Goal: Task Accomplishment & Management: Complete application form

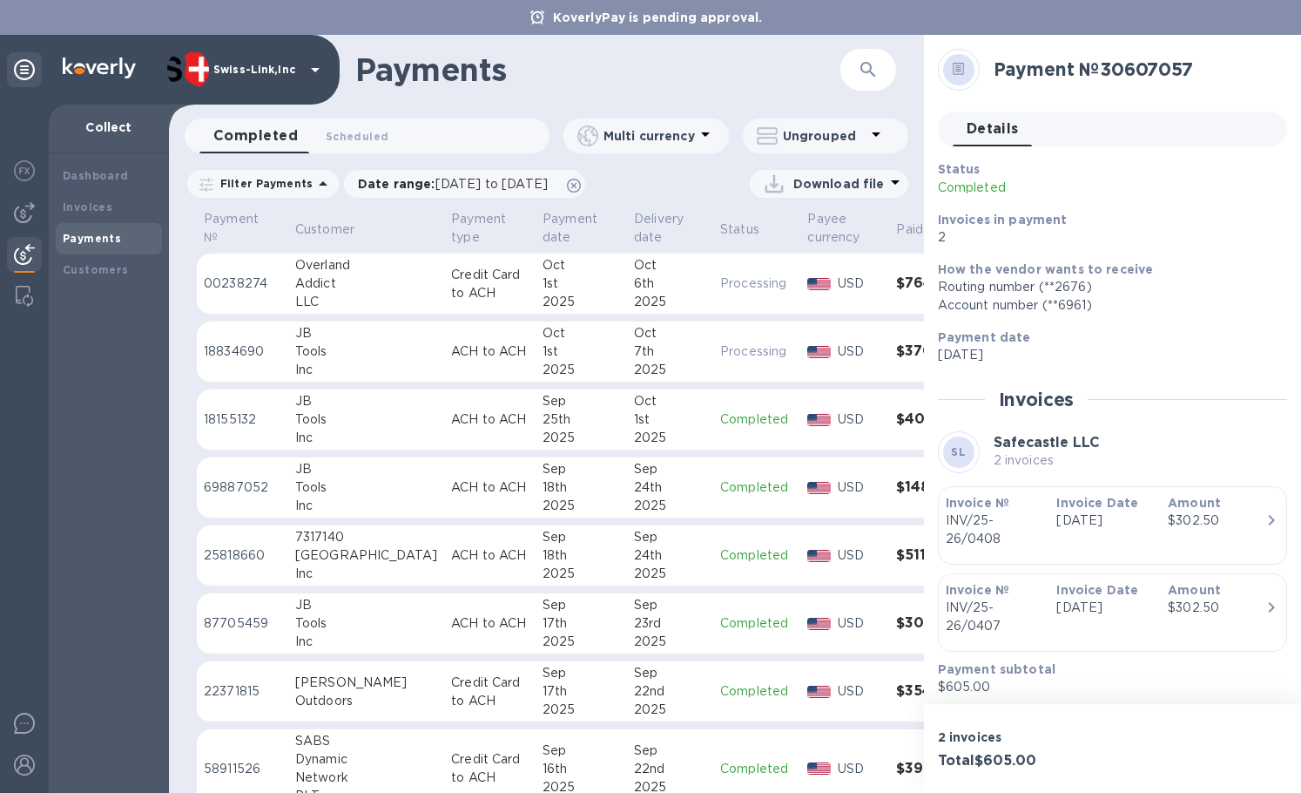
scroll to position [523, 0]
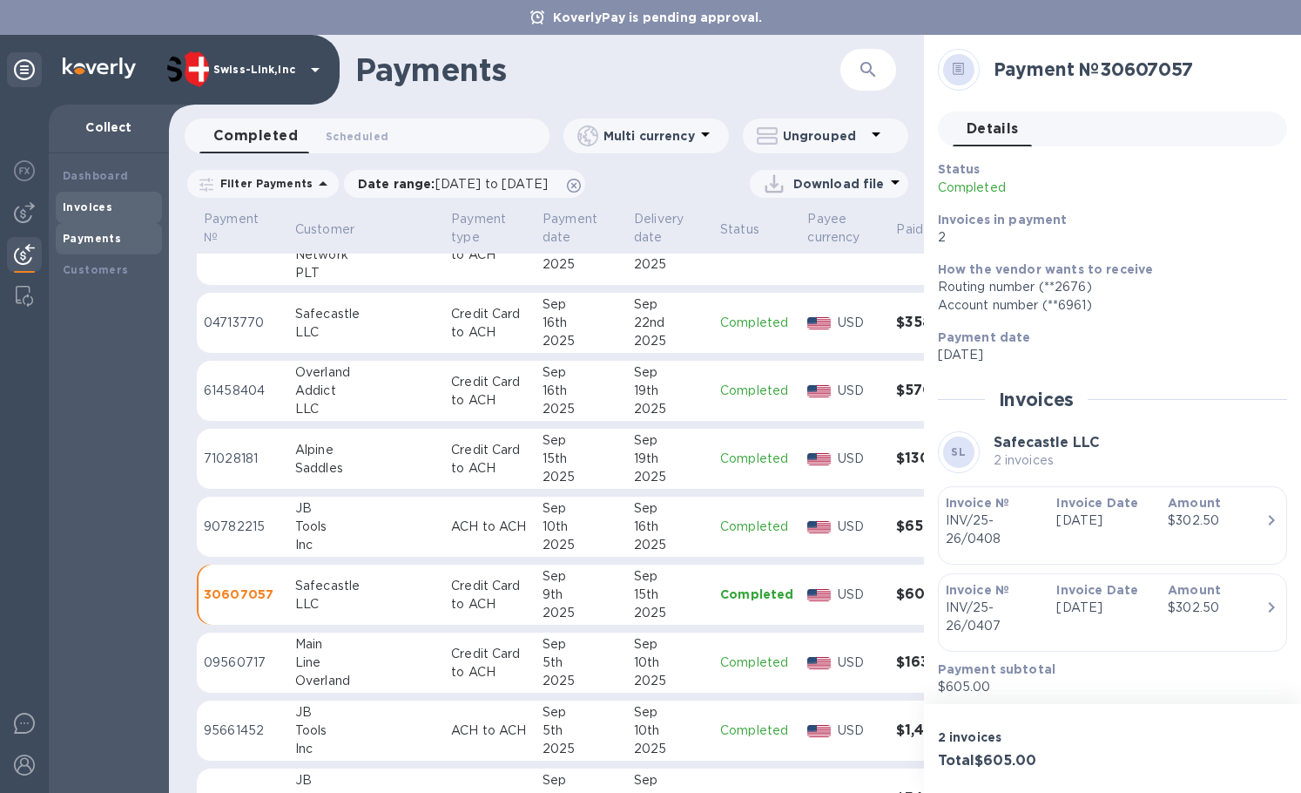
click at [100, 213] on b "Invoices" at bounding box center [88, 206] width 50 height 13
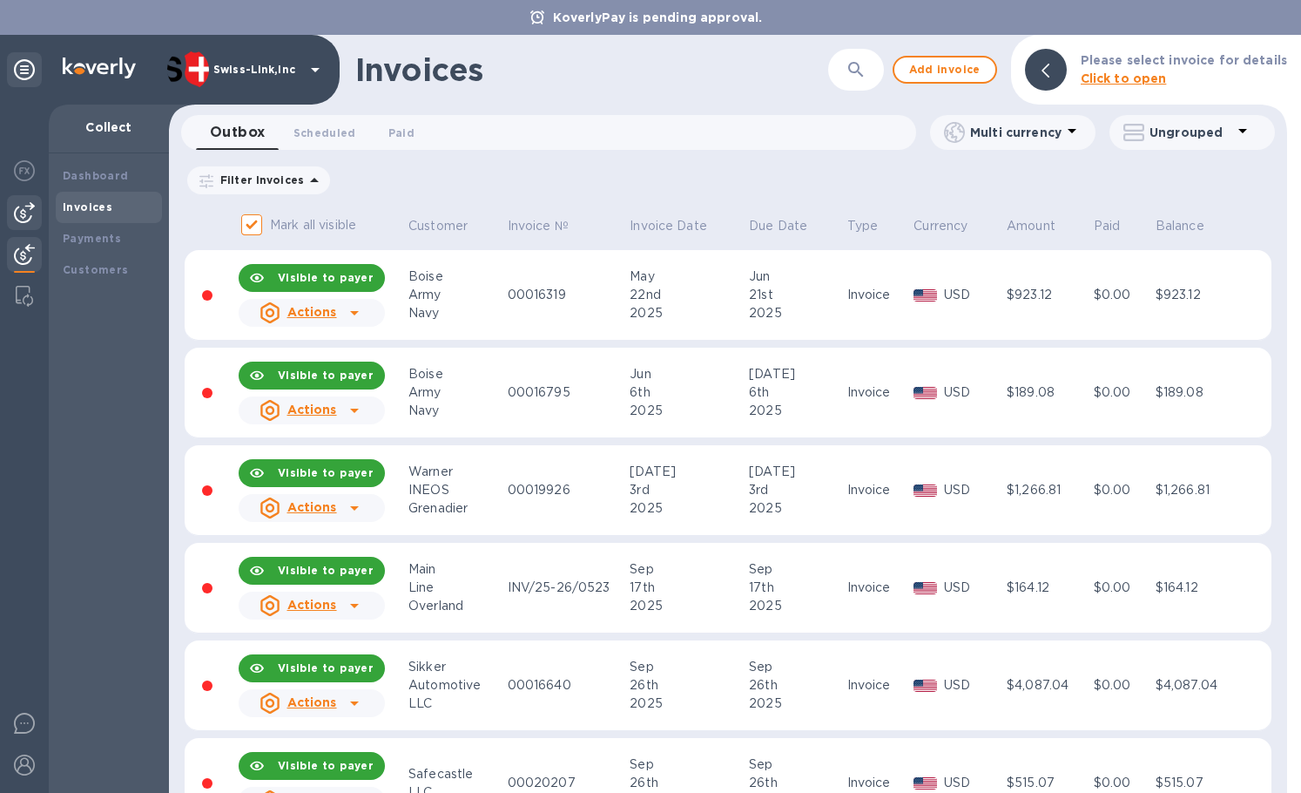
click at [30, 220] on img at bounding box center [24, 212] width 21 height 21
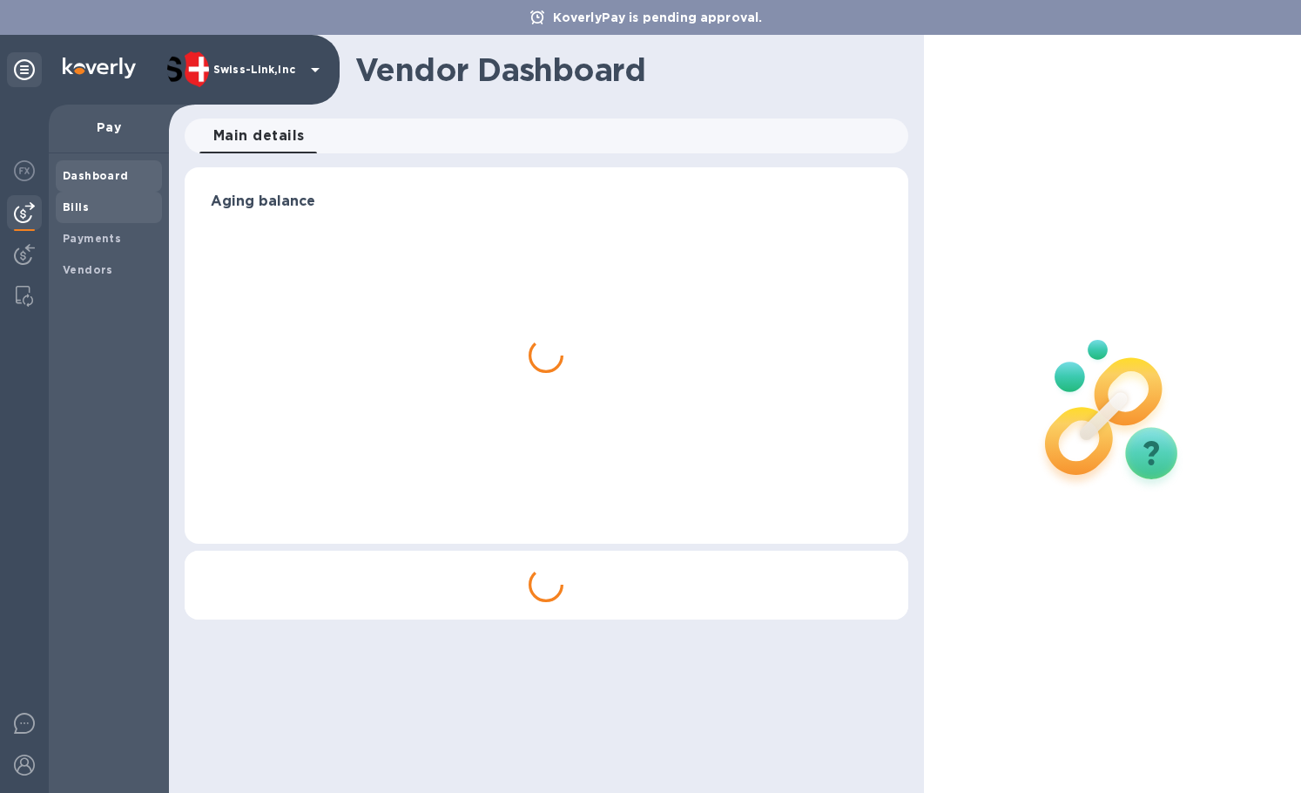
click at [111, 218] on div "Bills" at bounding box center [109, 207] width 106 height 31
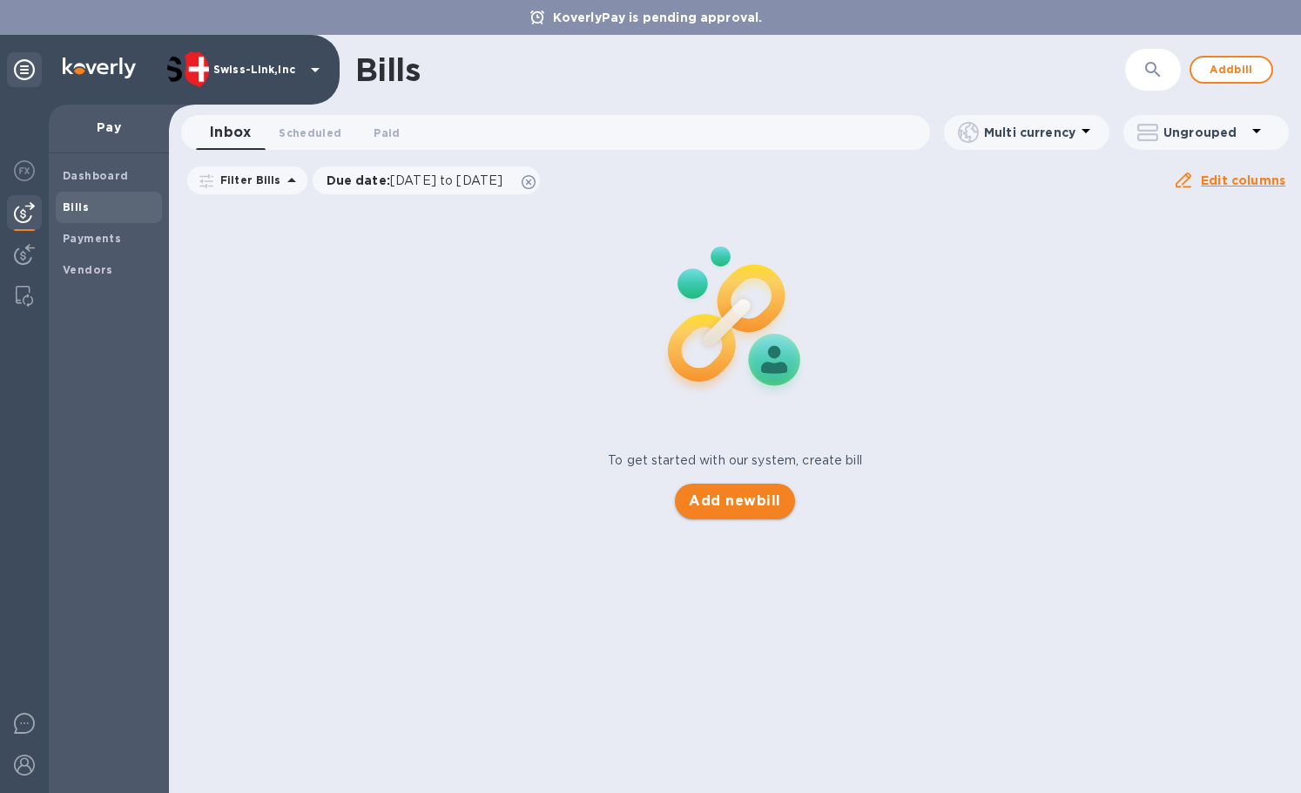
click at [703, 507] on span "Add new bill" at bounding box center [734, 500] width 91 height 21
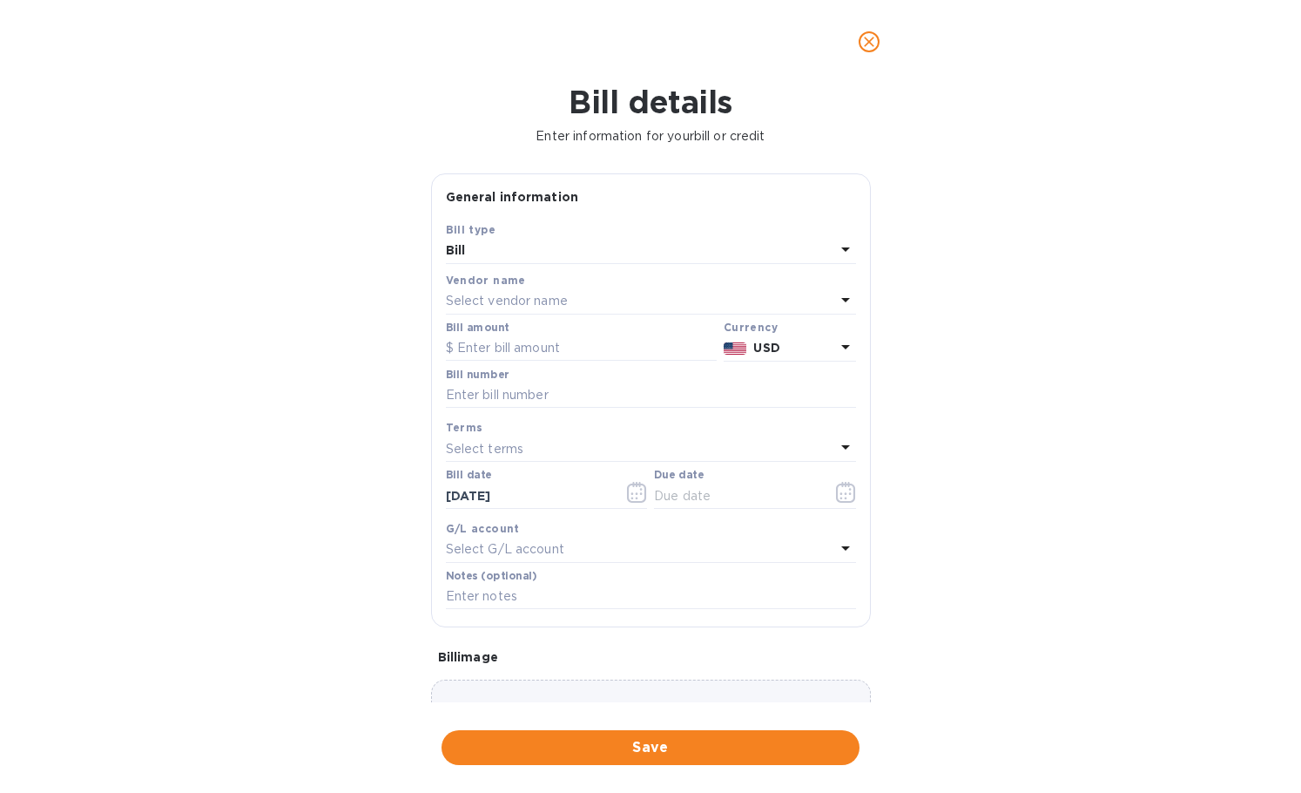
click at [551, 300] on p "Select vendor name" at bounding box center [507, 301] width 122 height 18
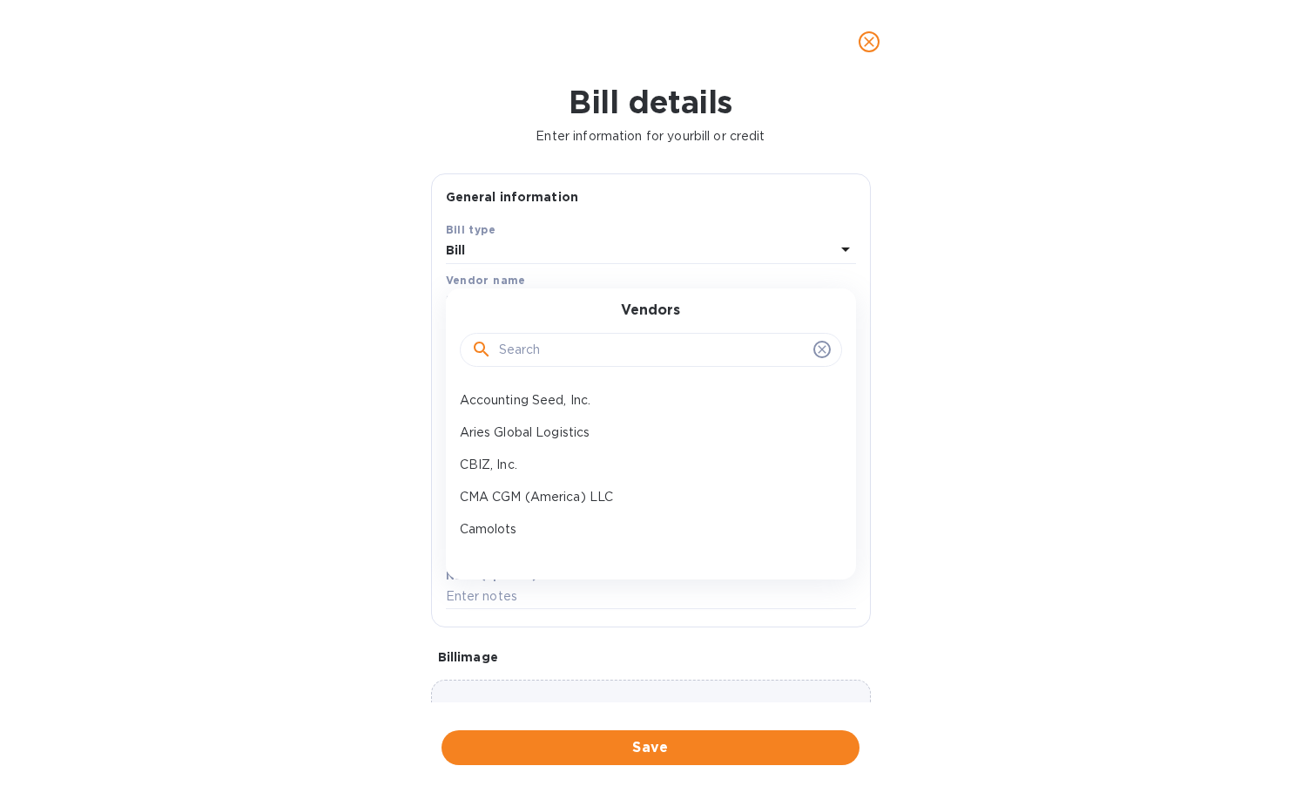
click at [544, 347] on input "text" at bounding box center [653, 350] width 308 height 26
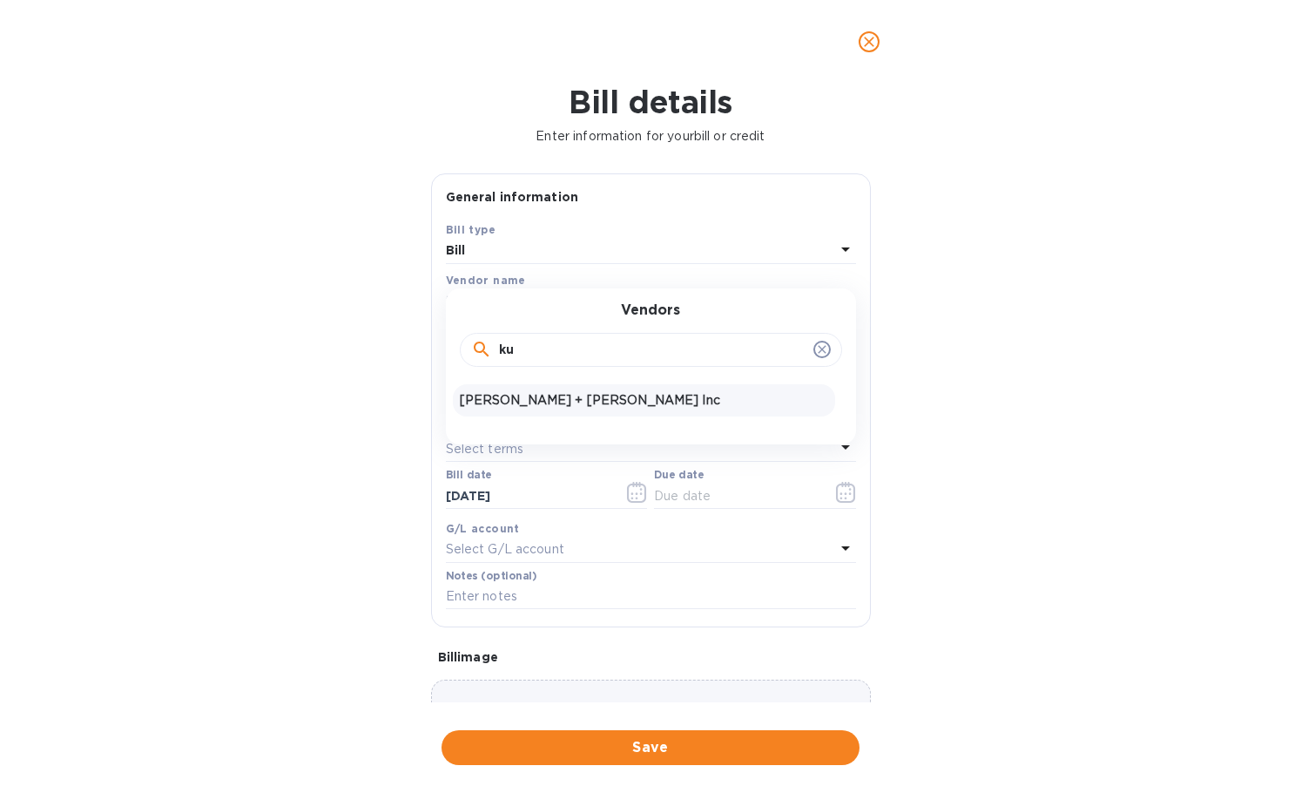
type input "ku"
click at [544, 395] on p "[PERSON_NAME] + [PERSON_NAME] Inc" at bounding box center [644, 400] width 368 height 18
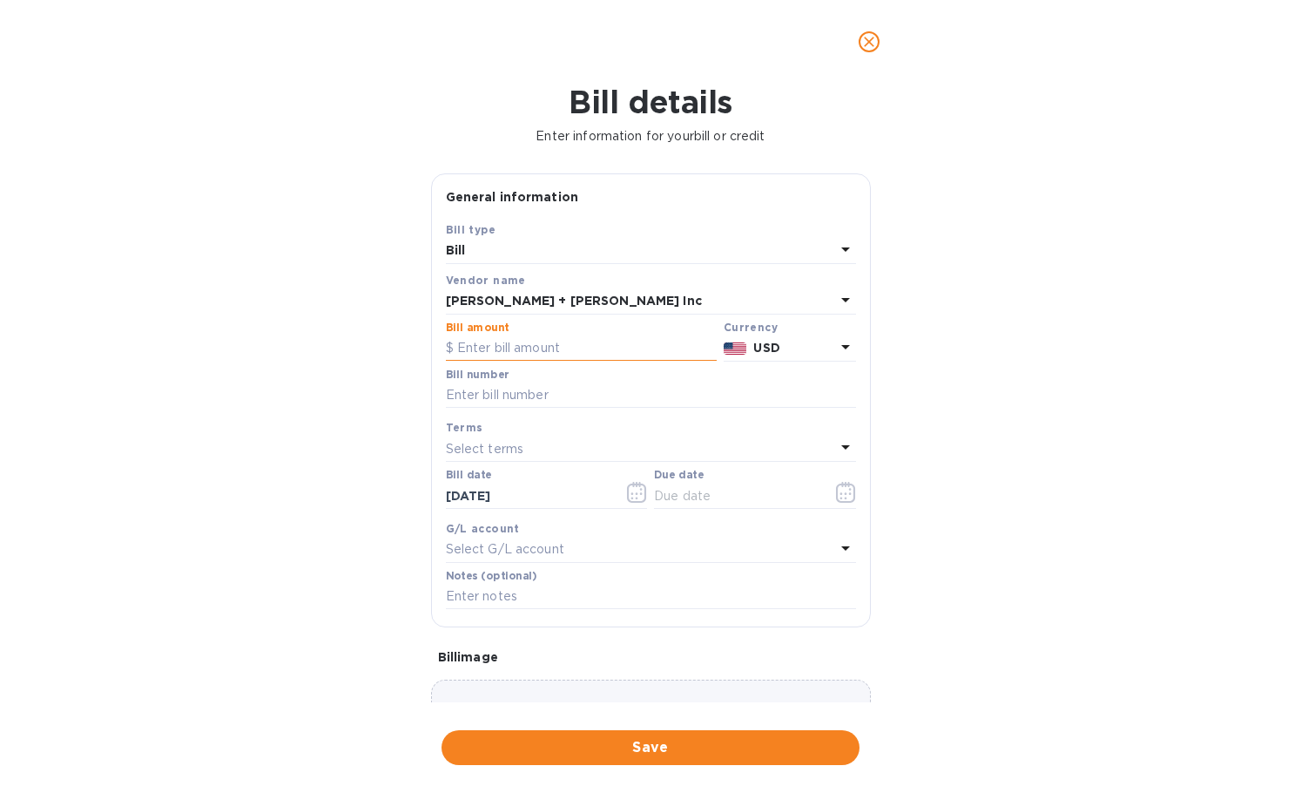
click at [537, 348] on input "text" at bounding box center [581, 348] width 271 height 26
paste input "8,795.90"
type input "8,795.90"
click at [533, 400] on input "text" at bounding box center [651, 395] width 410 height 26
paste input "CSFO830381"
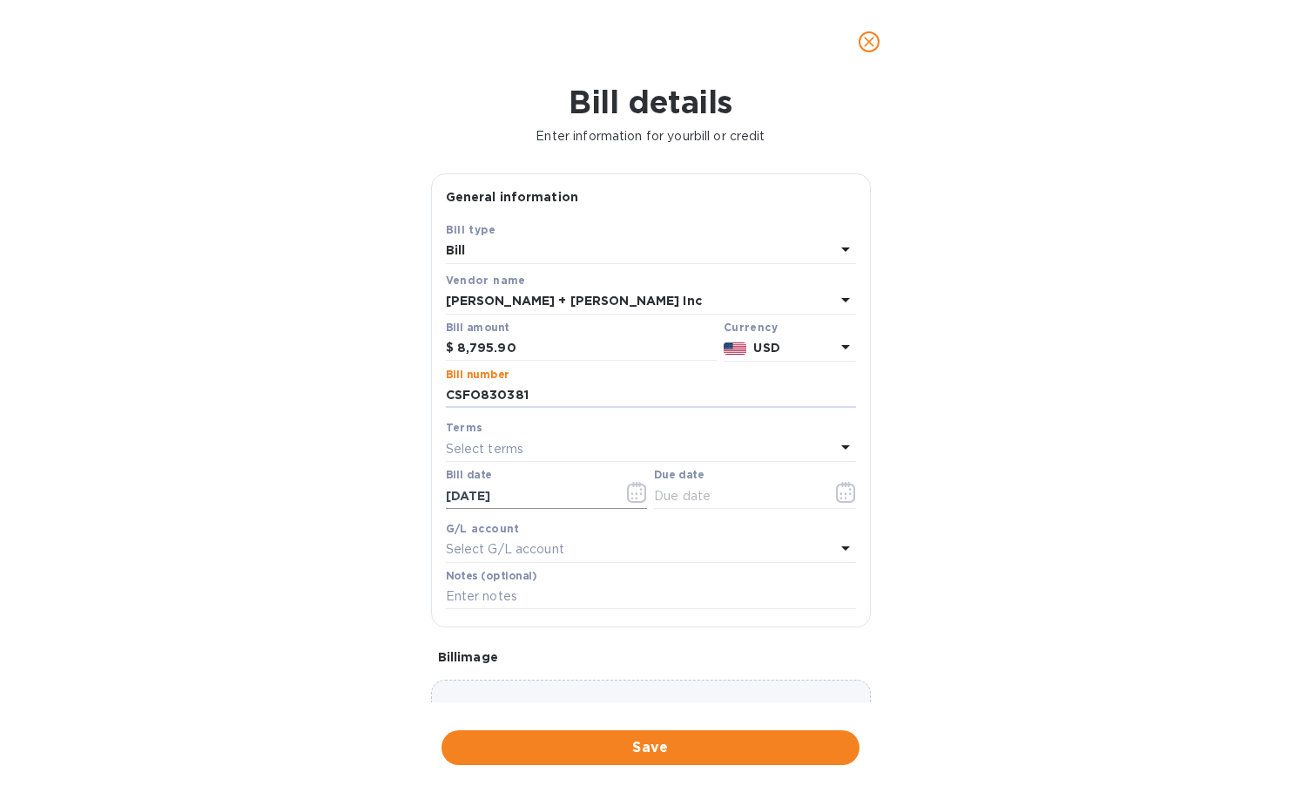
type input "CSFO830381"
drag, startPoint x: 546, startPoint y: 494, endPoint x: 398, endPoint y: 504, distance: 148.4
click at [398, 504] on div "Bill details Enter information for your bill or credit General information Save…" at bounding box center [650, 438] width 1301 height 709
click at [768, 491] on input "text" at bounding box center [736, 496] width 165 height 26
paste input "[DATE]"
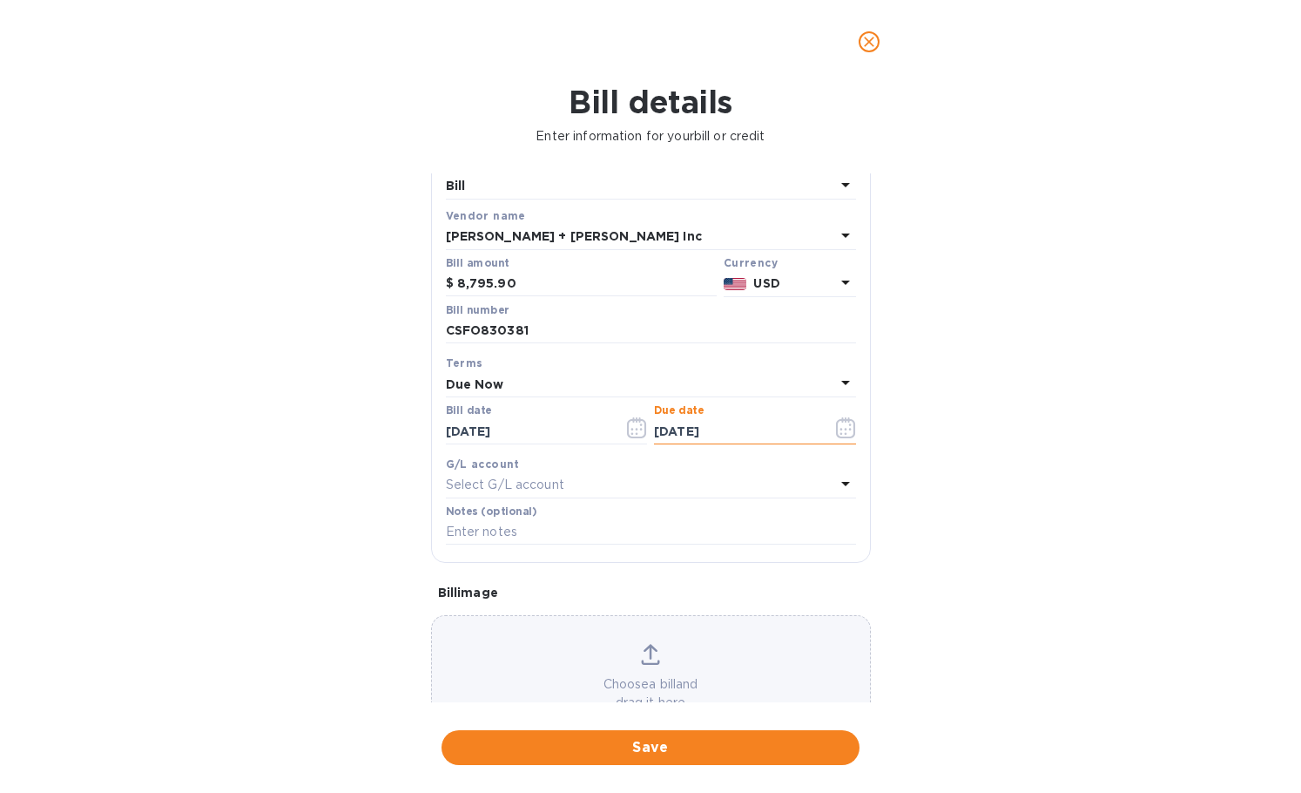
scroll to position [124, 0]
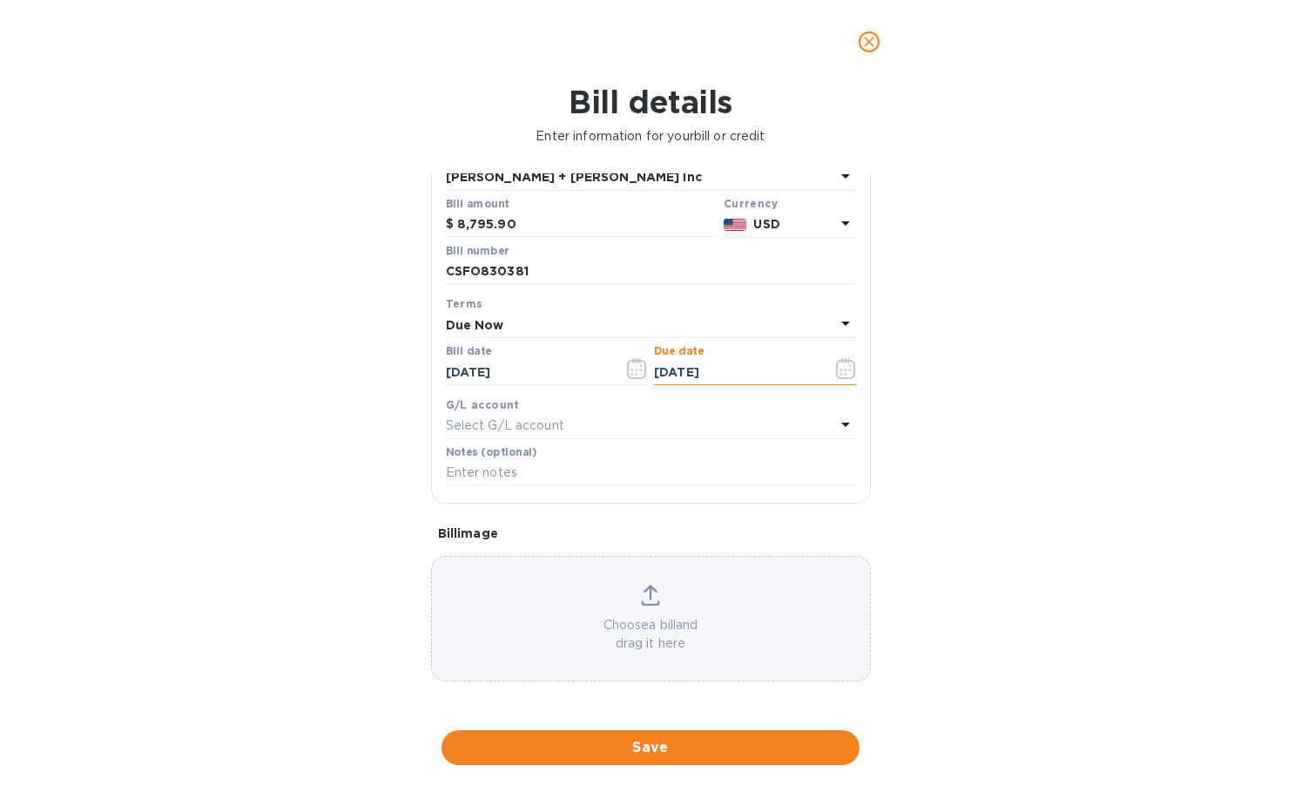
type input "[DATE]"
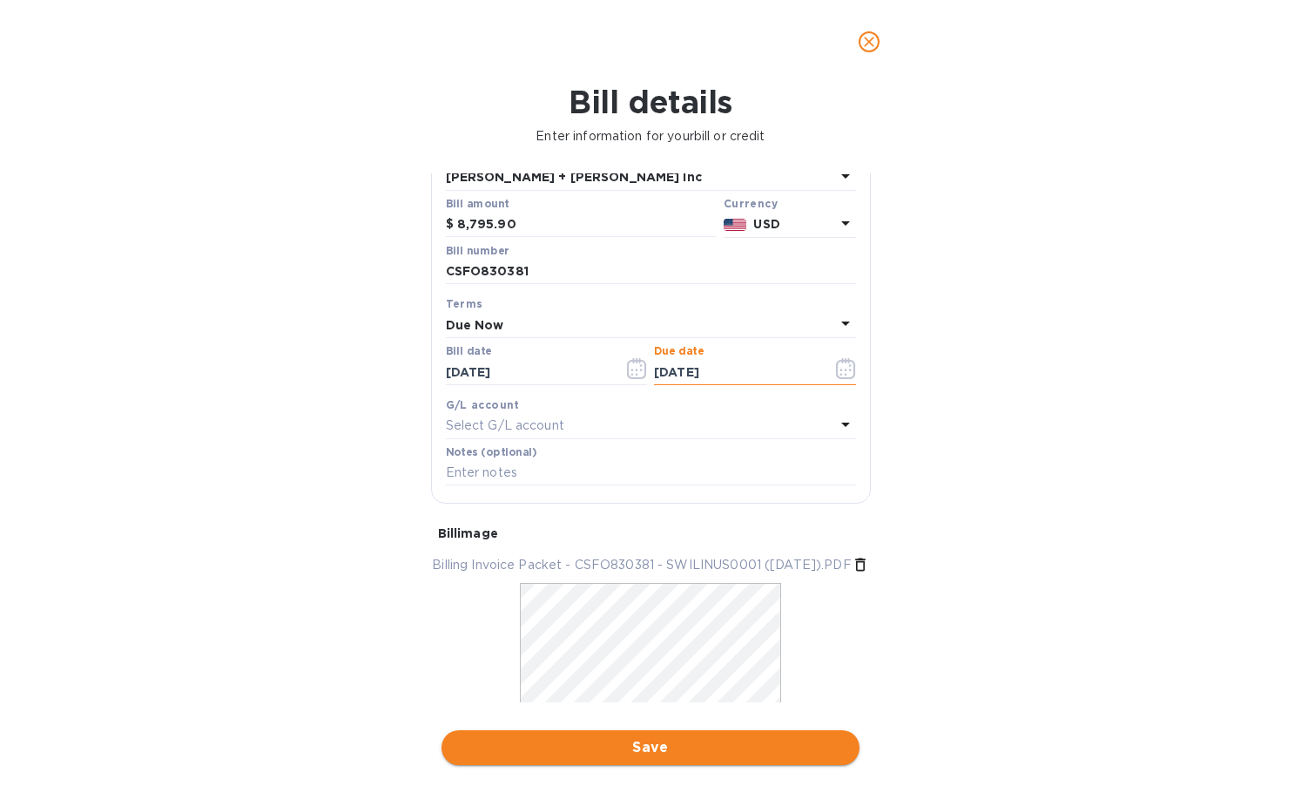
click at [605, 738] on span "Save" at bounding box center [651, 747] width 390 height 21
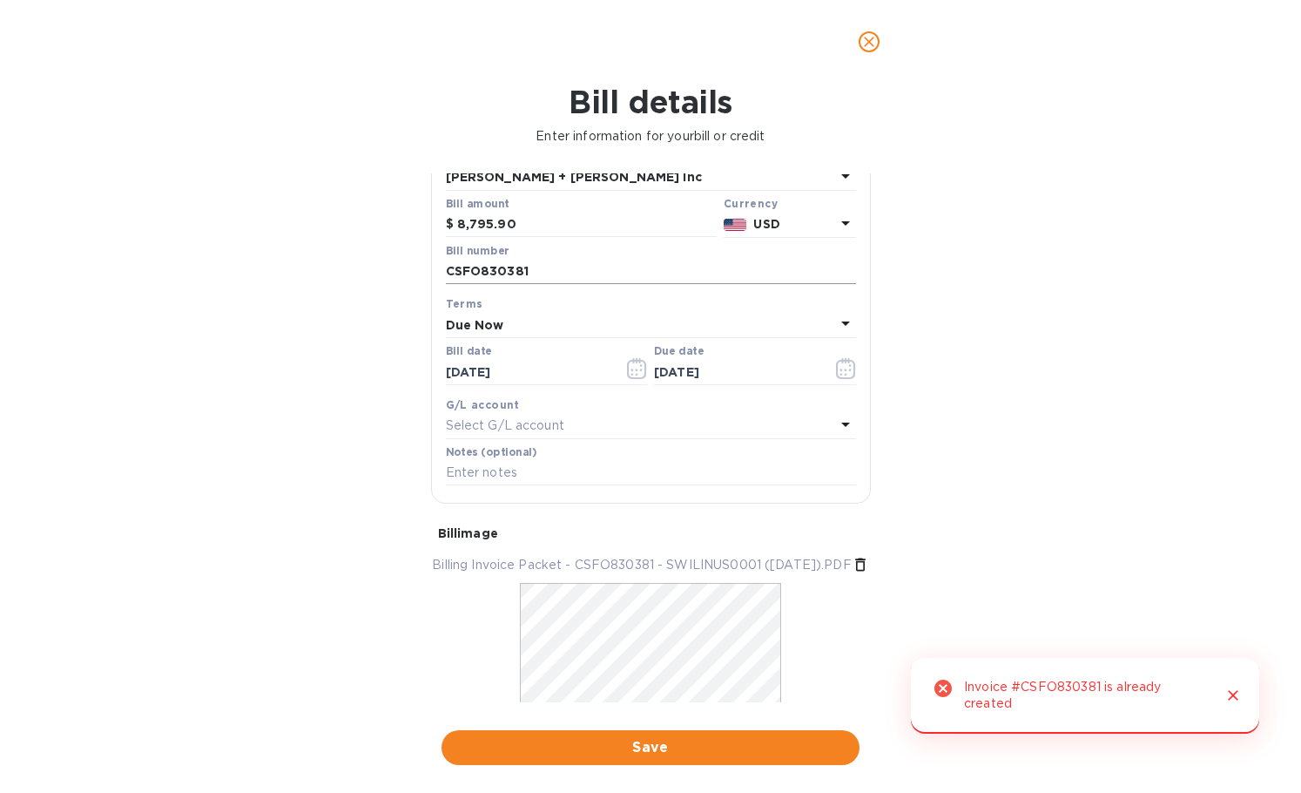
click at [577, 279] on input "CSFO830381" at bounding box center [651, 272] width 410 height 26
type input "CSFO830381-2"
click at [593, 745] on span "Save" at bounding box center [651, 747] width 390 height 21
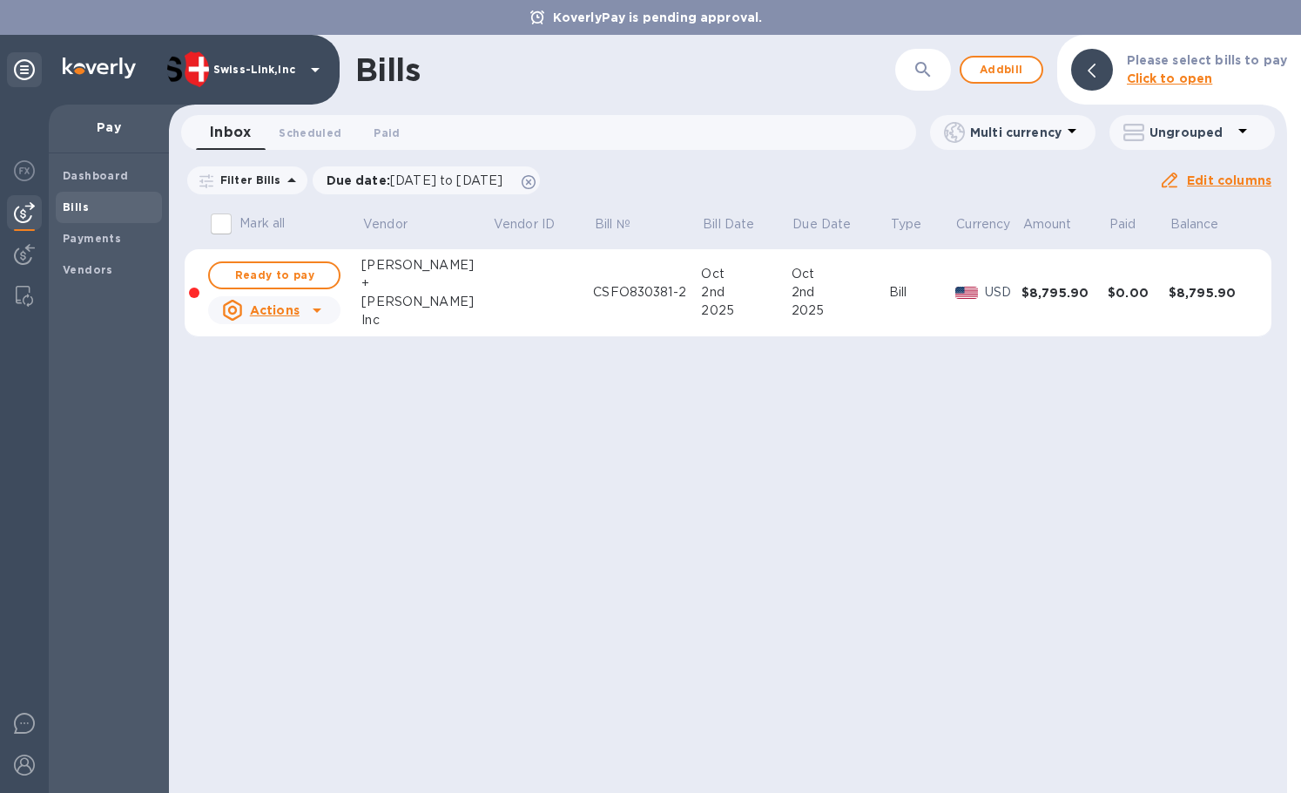
click at [322, 313] on icon at bounding box center [317, 310] width 21 height 21
click at [227, 226] on input "Mark all" at bounding box center [221, 224] width 37 height 37
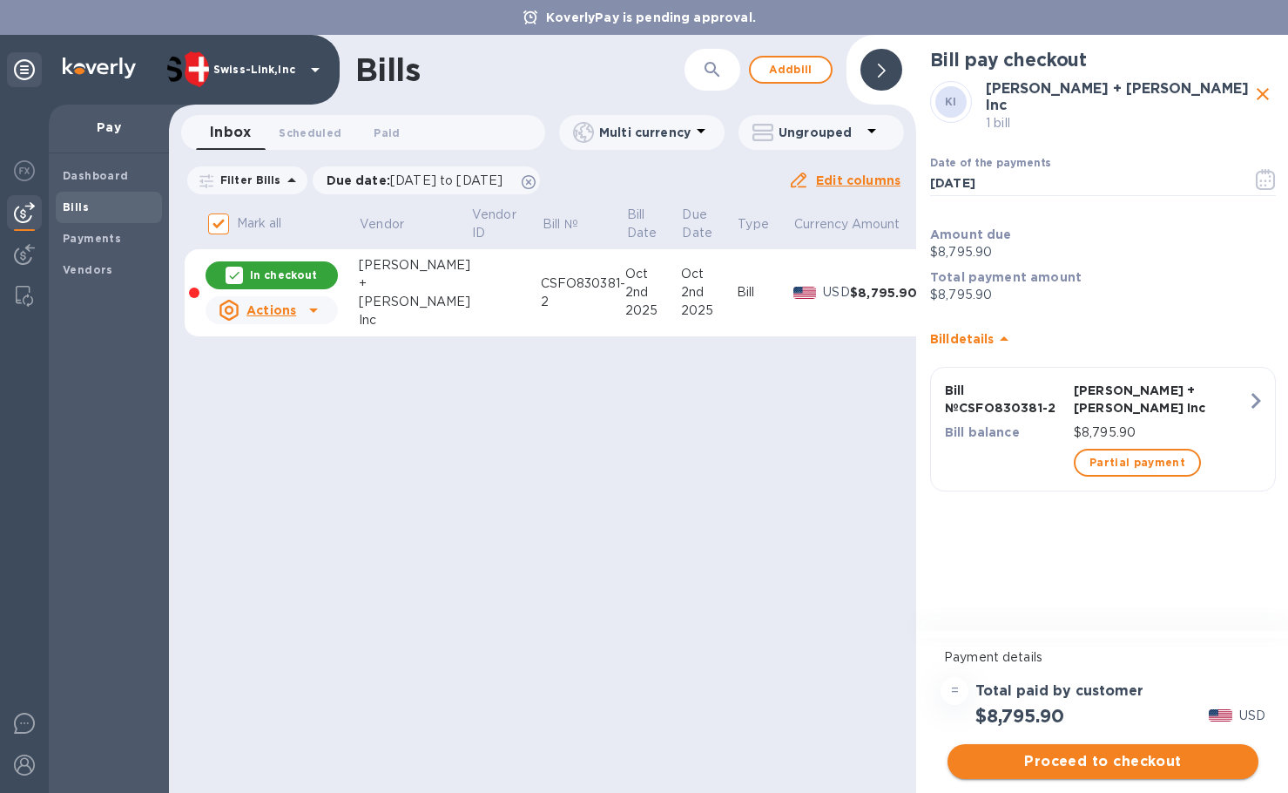
click at [1081, 757] on span "Proceed to checkout" at bounding box center [1103, 761] width 283 height 21
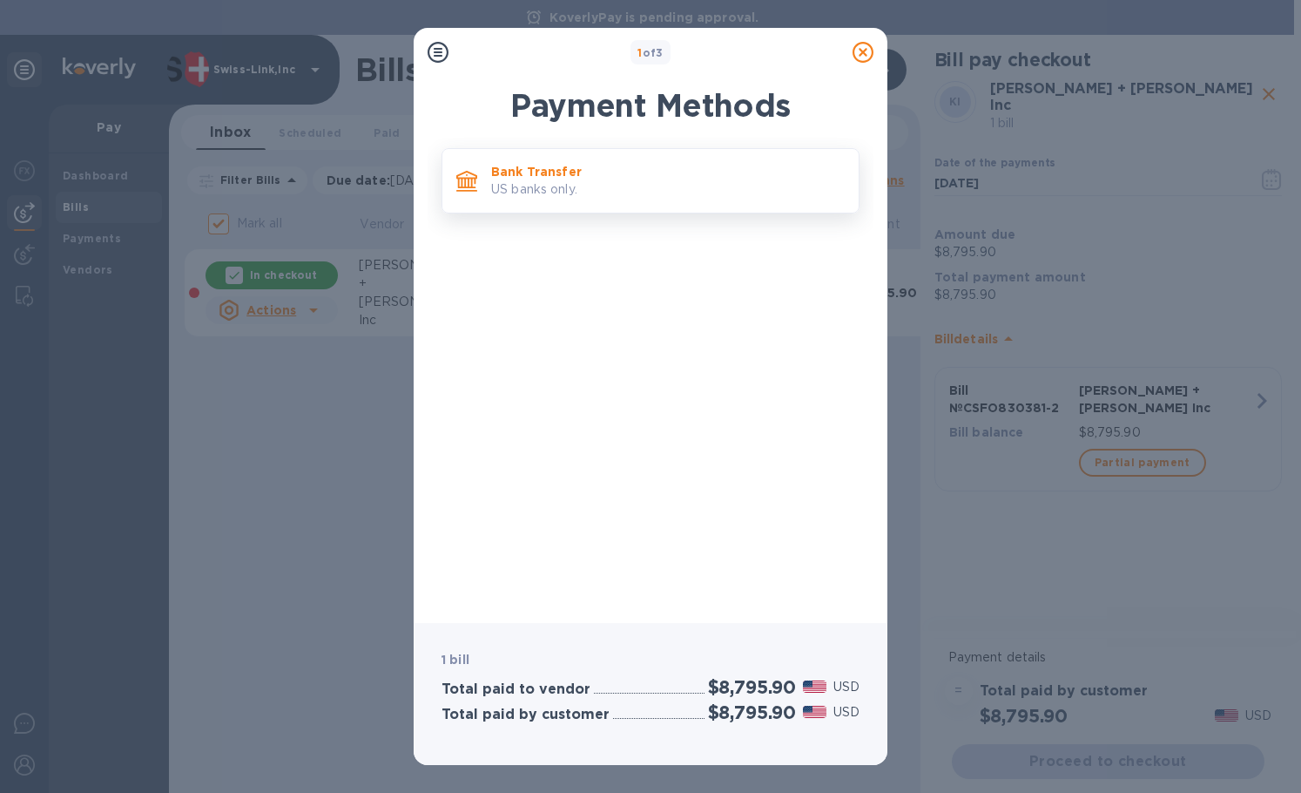
click at [578, 161] on div "Bank Transfer US banks only." at bounding box center [668, 181] width 368 height 50
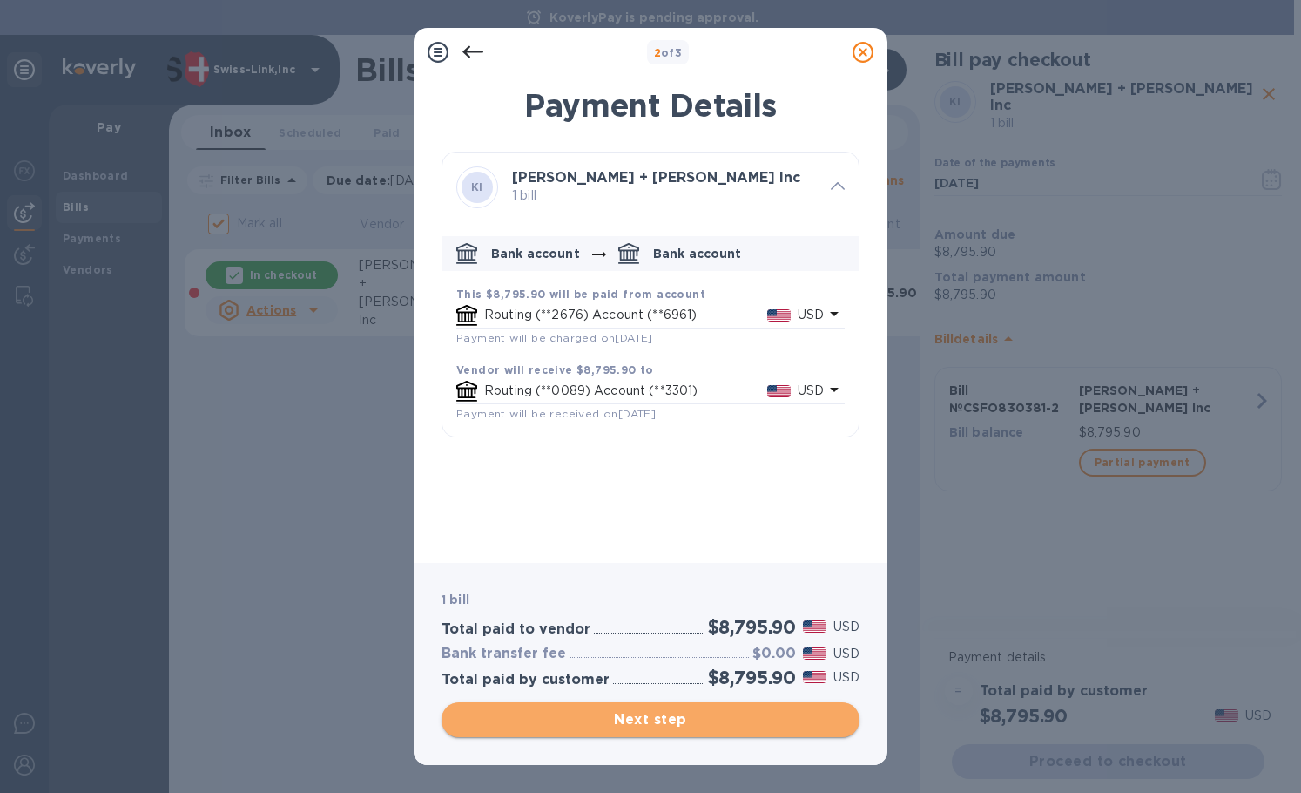
click at [615, 720] on span "Next step" at bounding box center [651, 719] width 390 height 21
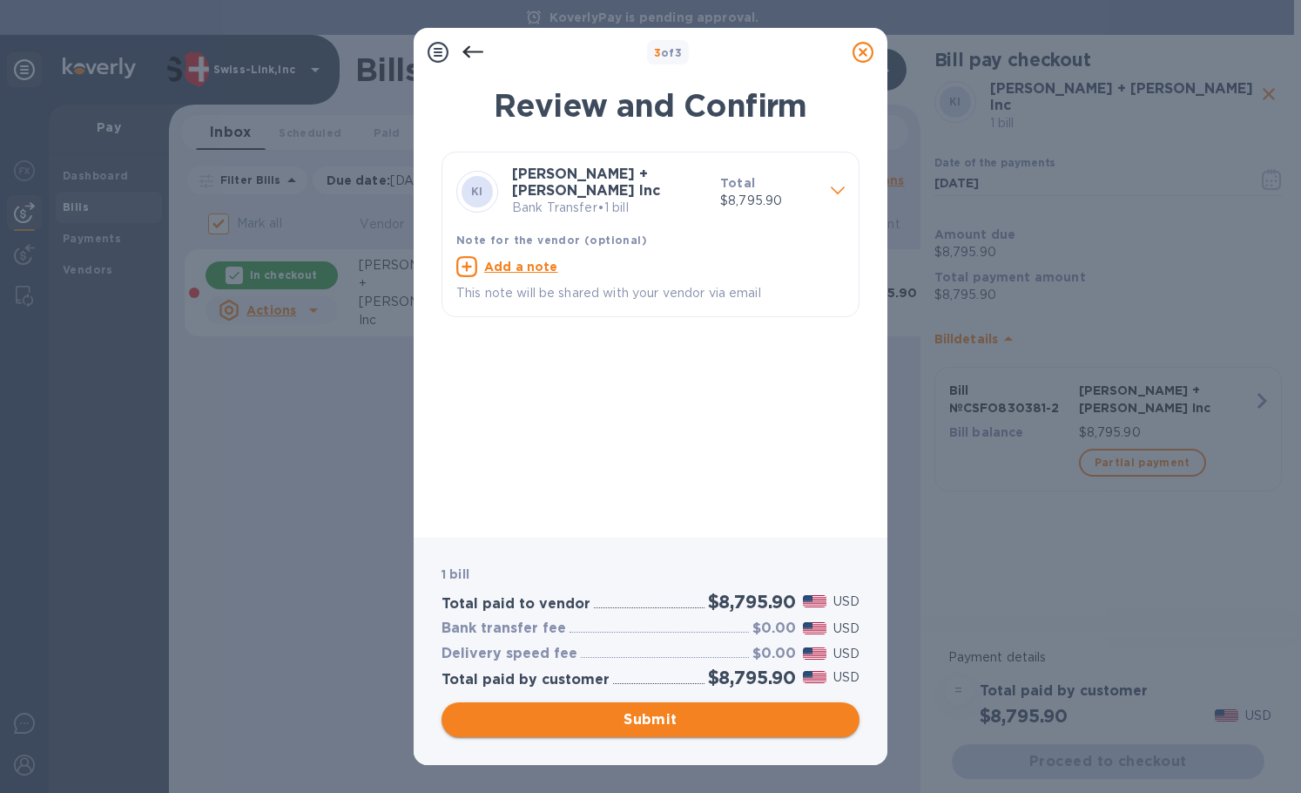
click at [615, 720] on span "Submit" at bounding box center [651, 719] width 390 height 21
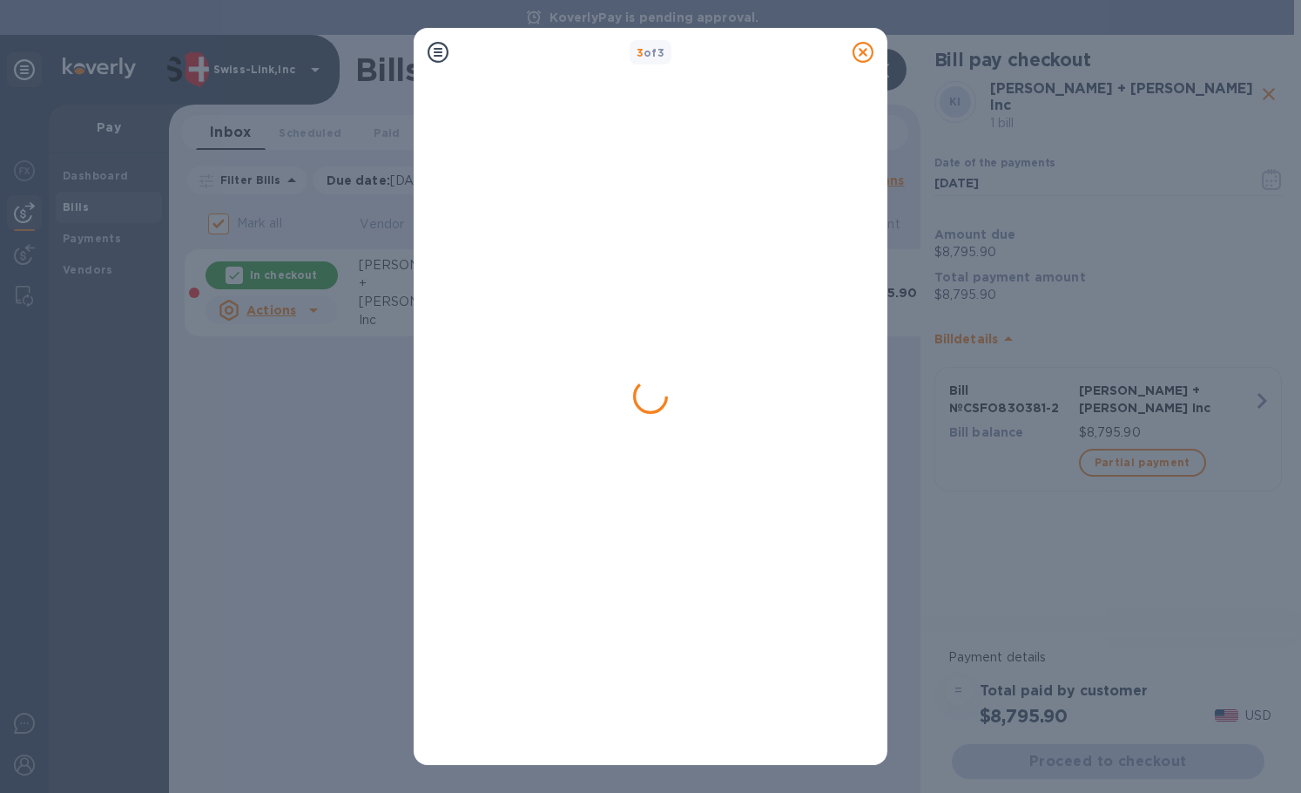
checkbox input "false"
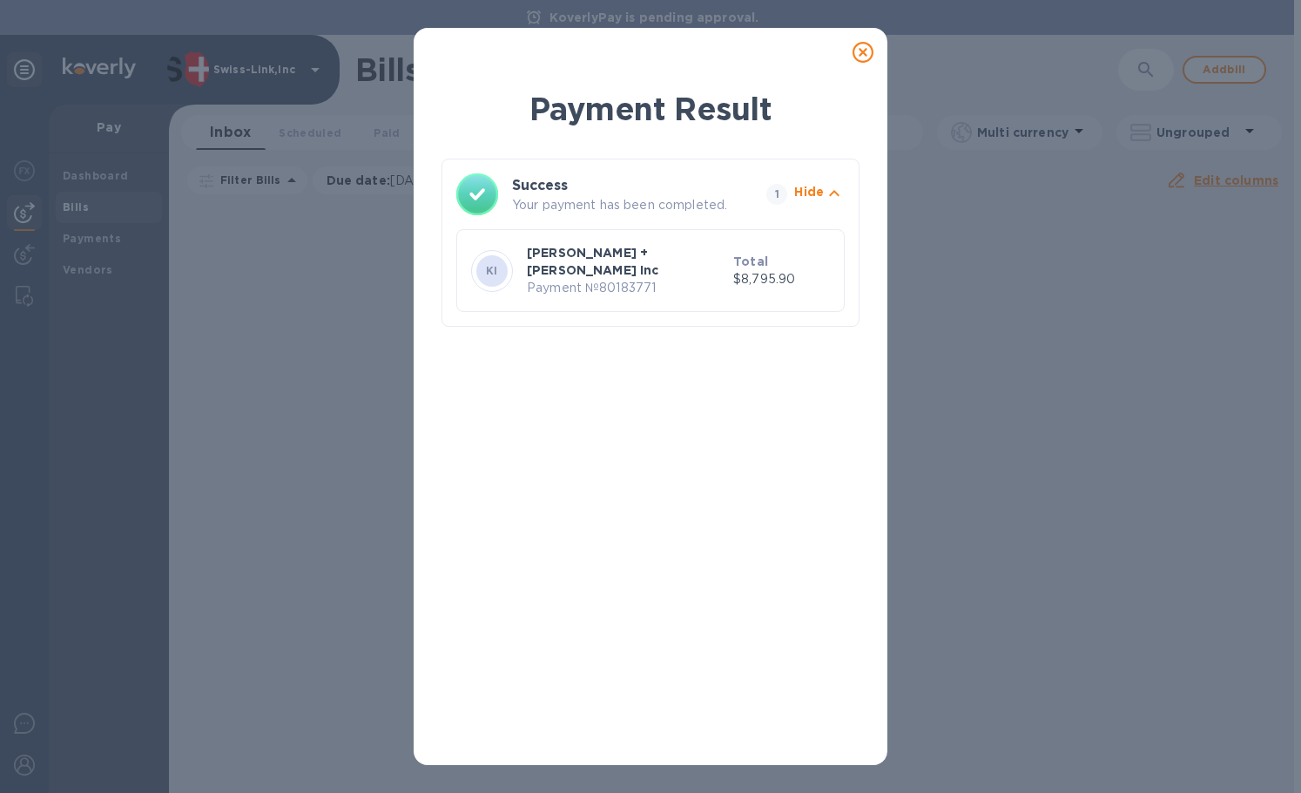
click at [618, 279] on p "Payment № 80183771" at bounding box center [626, 288] width 199 height 18
copy p "80183771"
click at [868, 51] on icon at bounding box center [863, 52] width 21 height 21
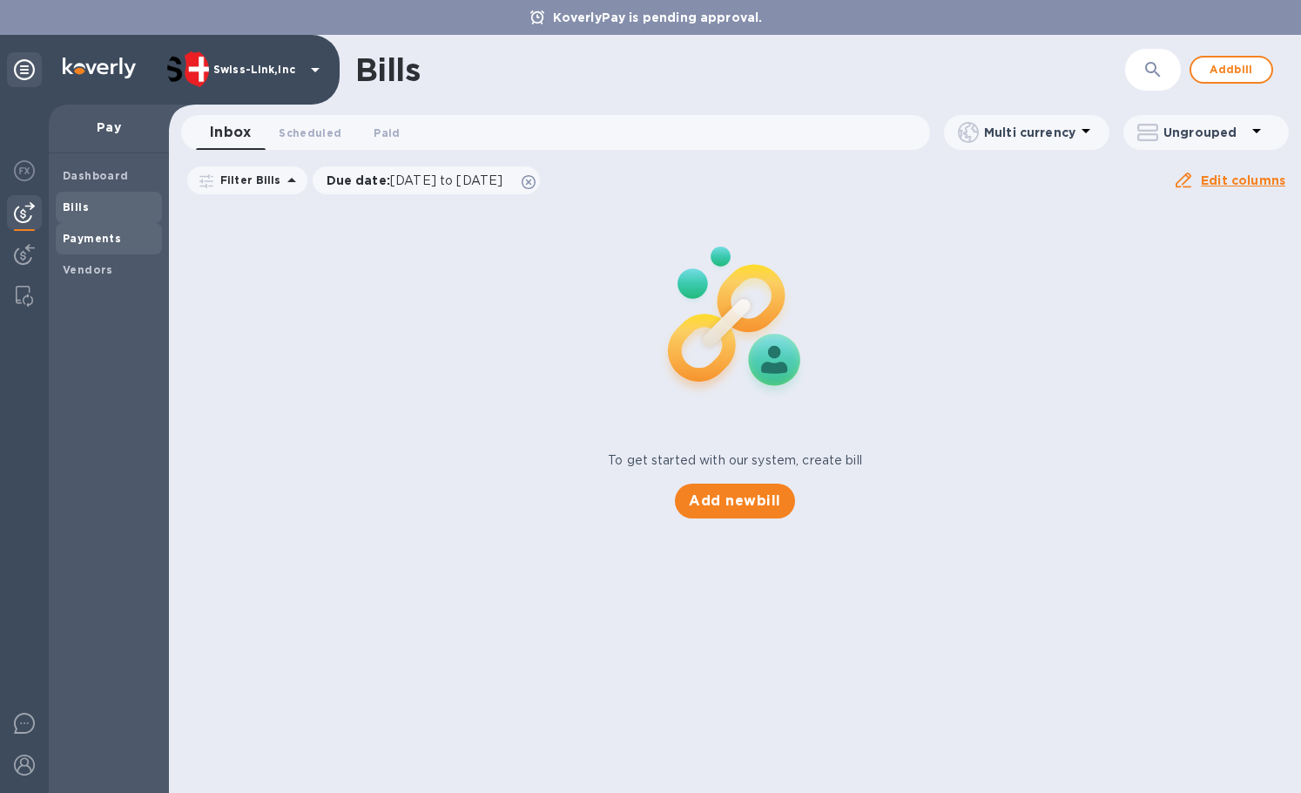
click at [92, 248] on div "Payments" at bounding box center [109, 238] width 106 height 31
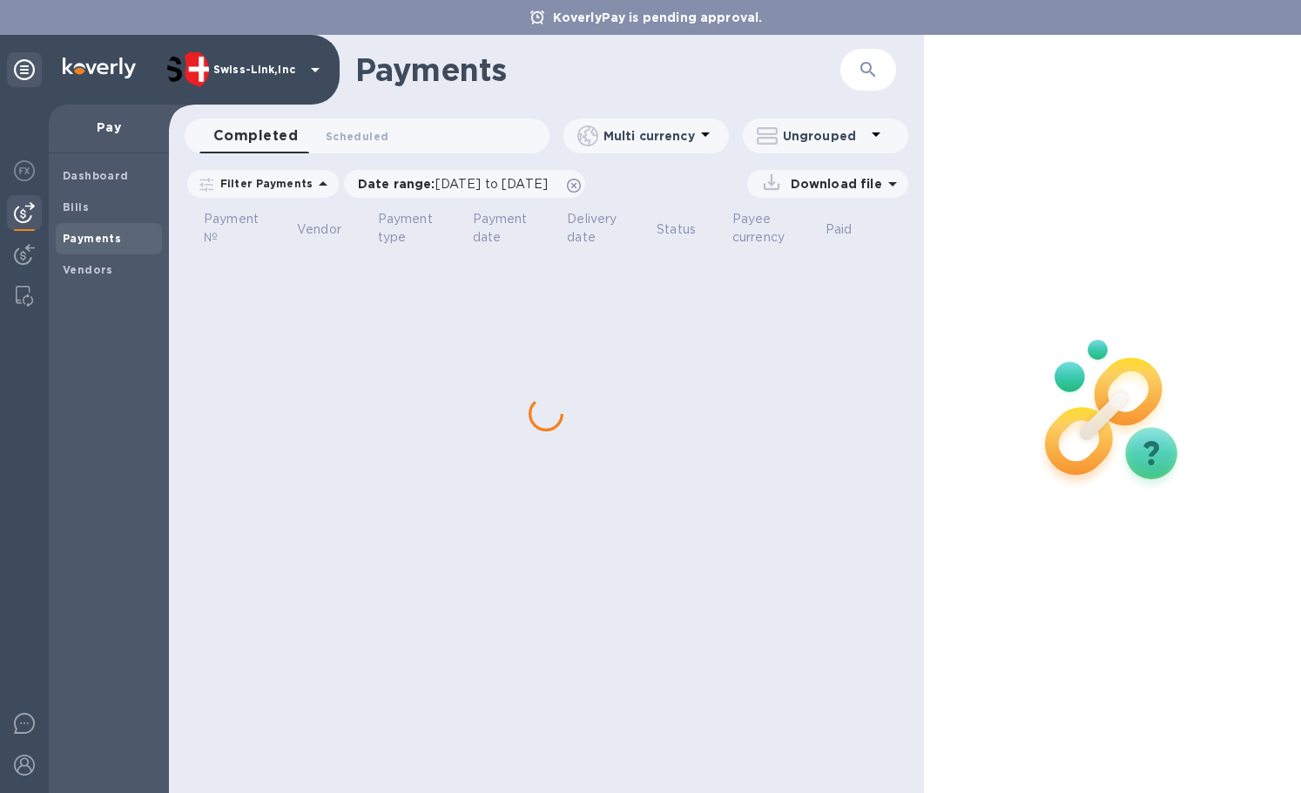
click at [878, 62] on icon "button" at bounding box center [868, 69] width 21 height 21
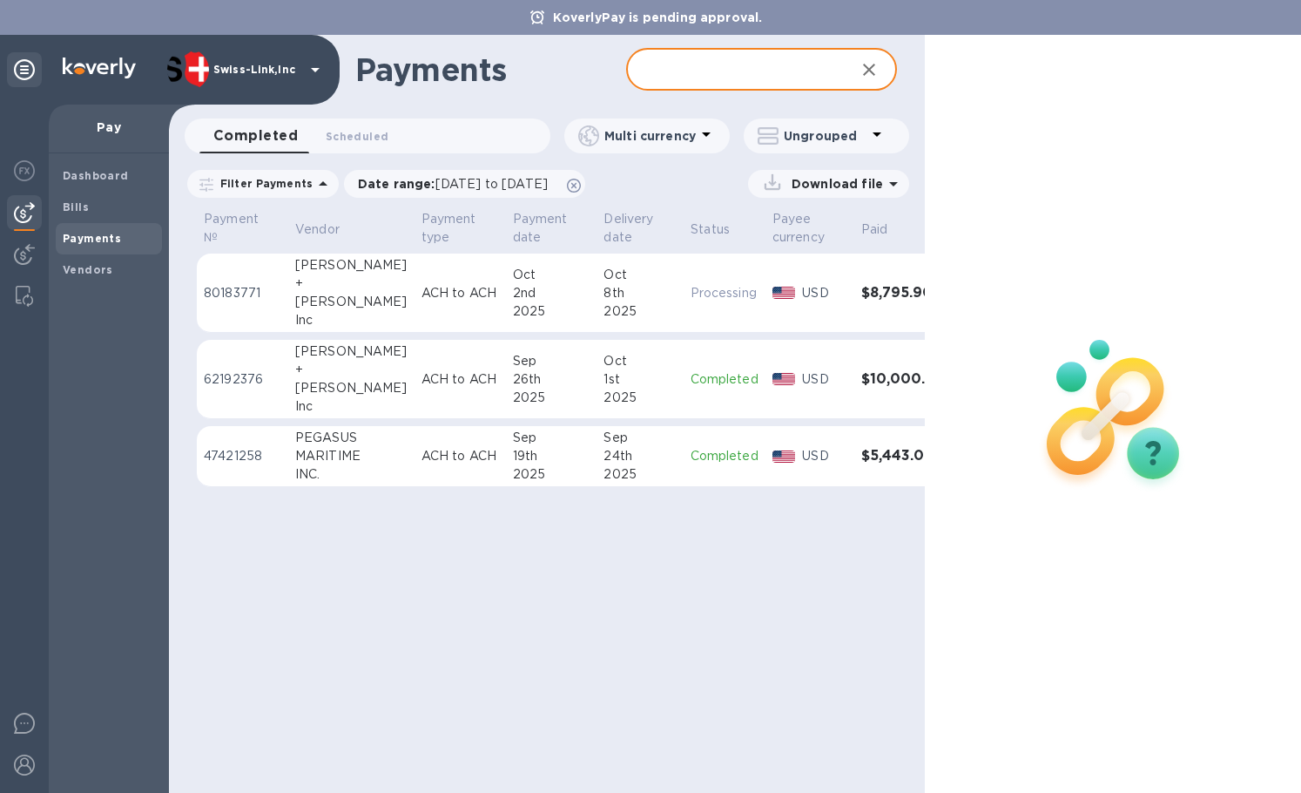
paste input "80183771"
type input "80183771"
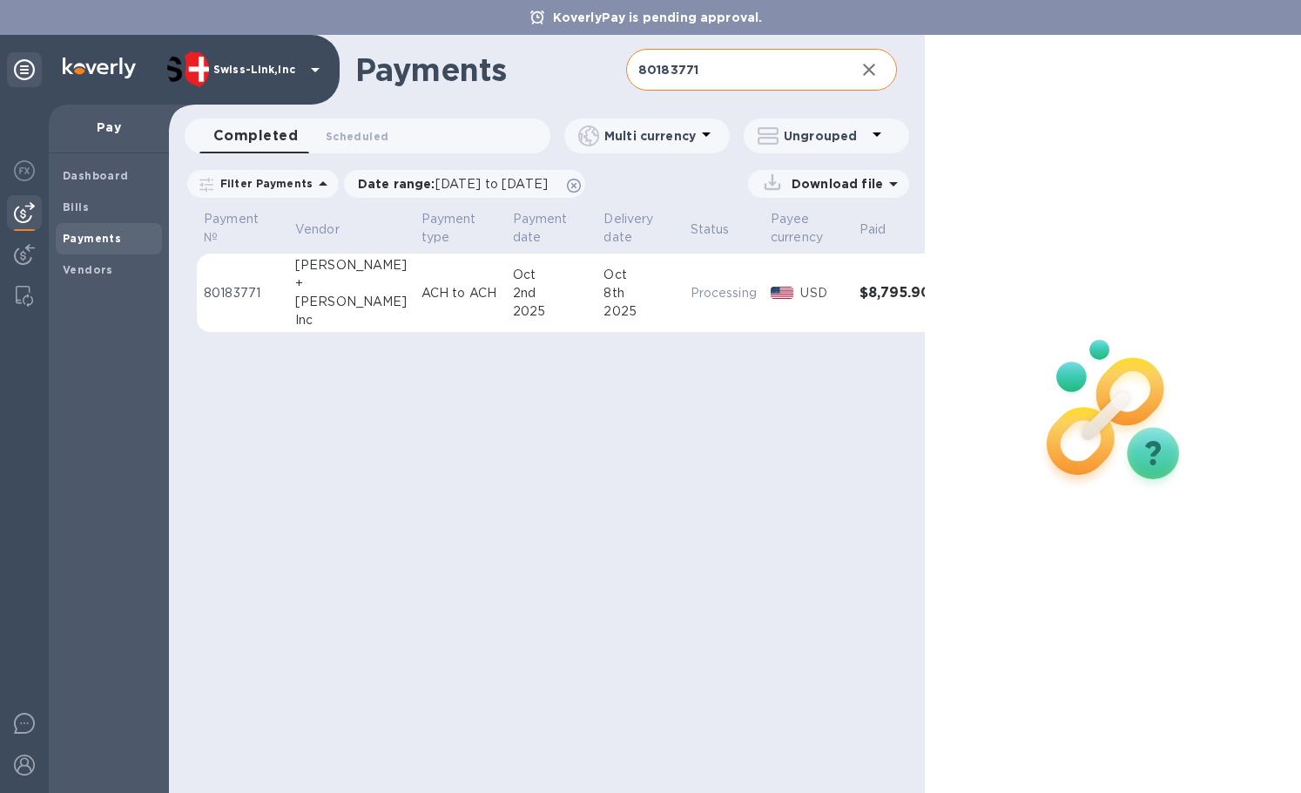
click at [803, 285] on div "USD" at bounding box center [822, 292] width 51 height 25
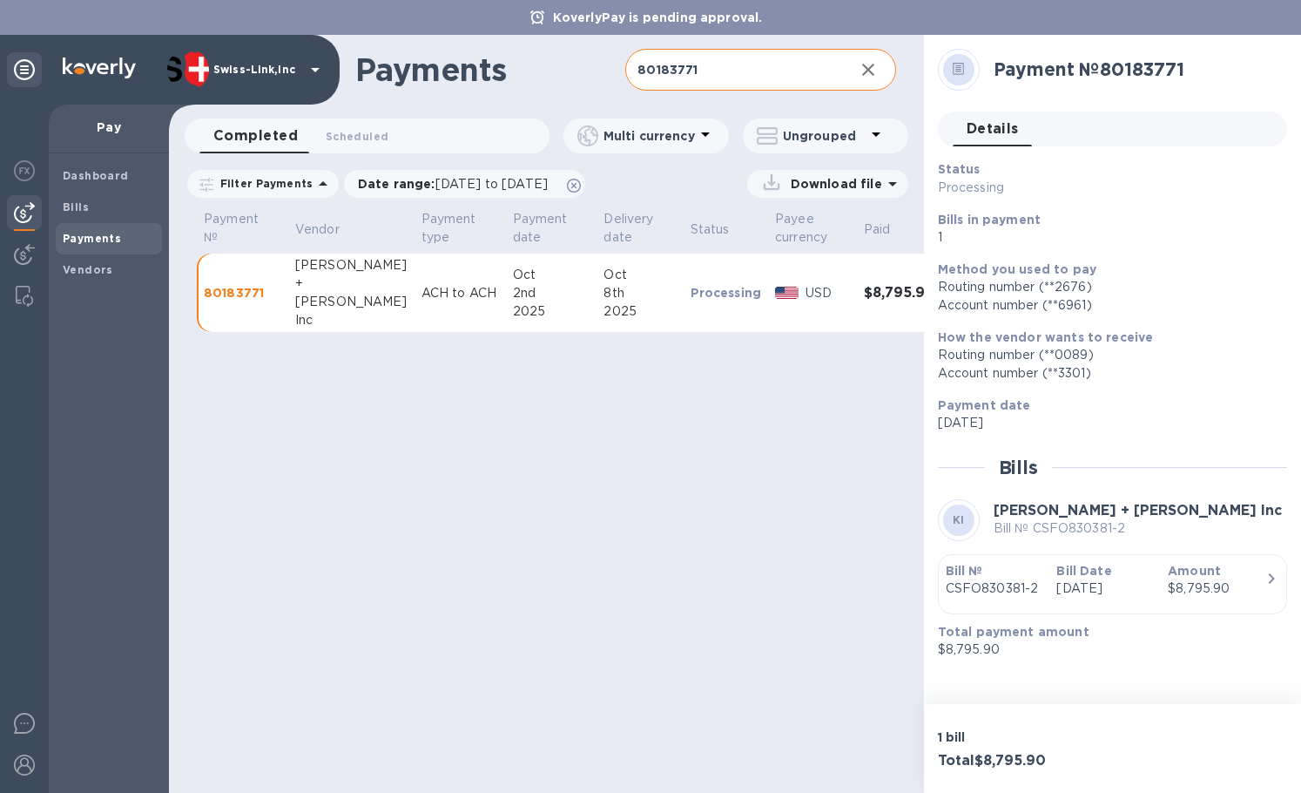
click at [860, 192] on p "Download file" at bounding box center [833, 183] width 98 height 17
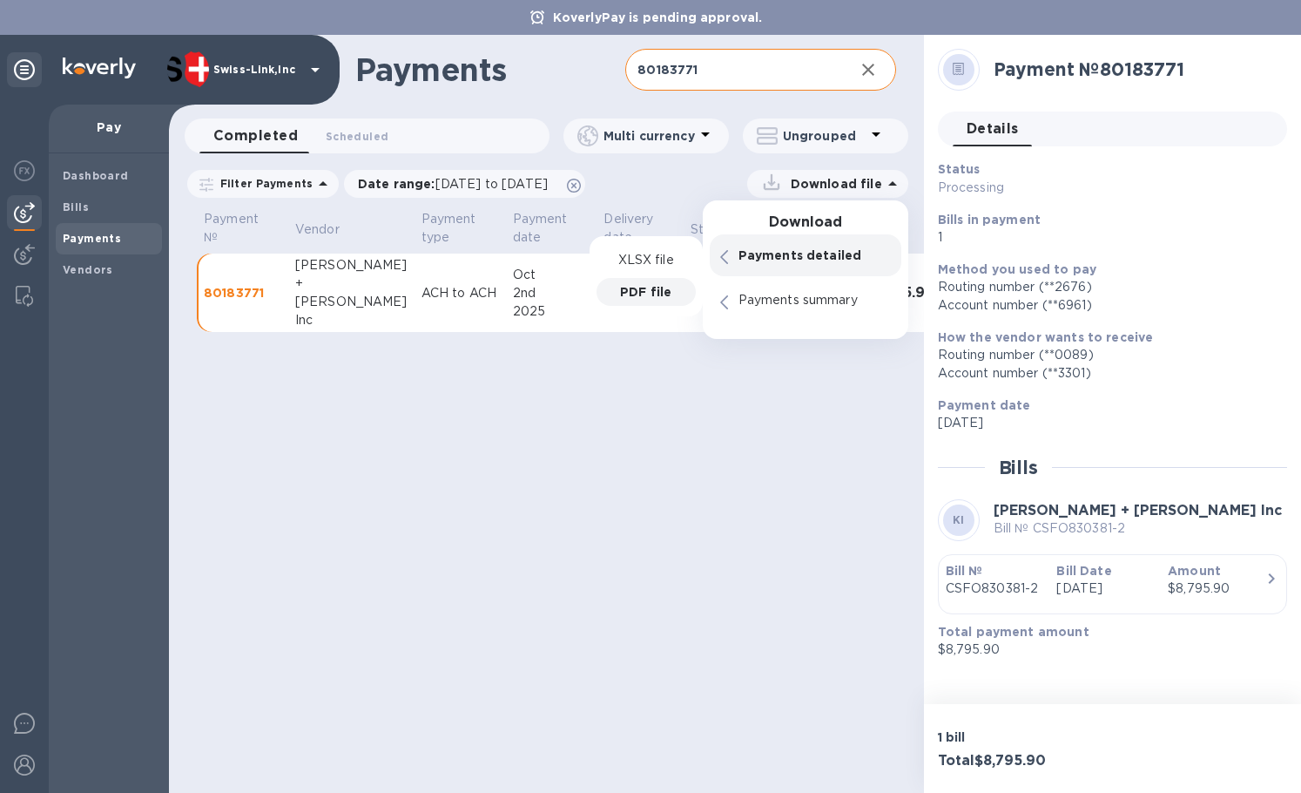
click at [647, 288] on p "PDF file" at bounding box center [645, 291] width 51 height 17
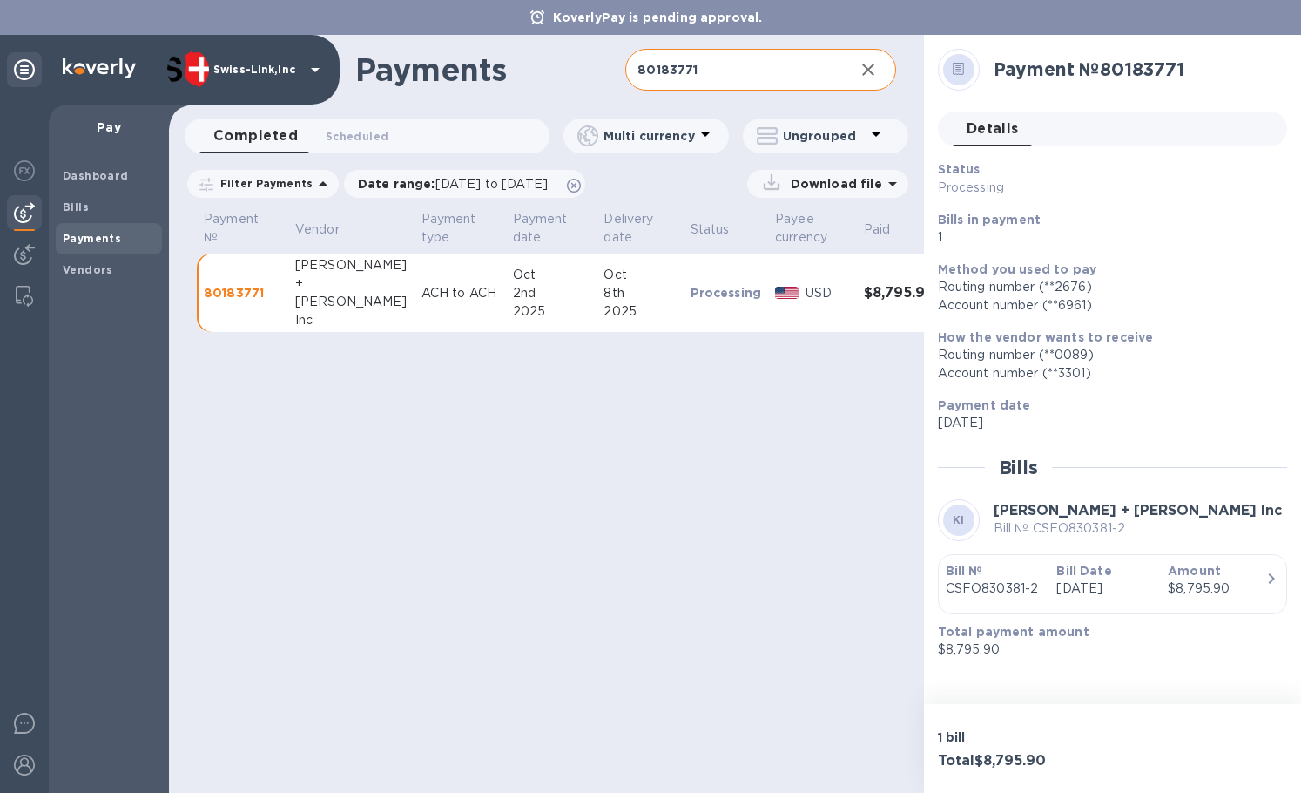
click at [574, 401] on div "Payments 80183771 ​ Completed 0 Scheduled 0 Multi currency Ungrouped Filter Pay…" at bounding box center [546, 414] width 755 height 758
